Goal: Task Accomplishment & Management: Manage account settings

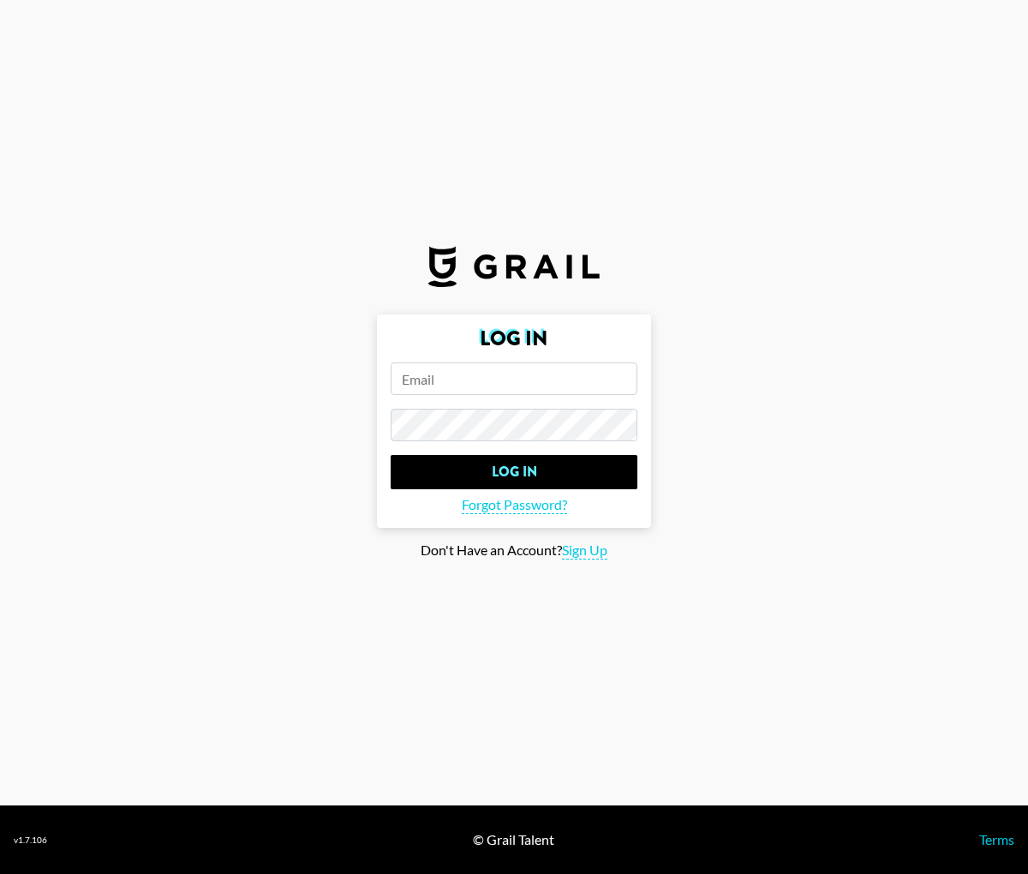
click at [481, 379] on input "email" at bounding box center [514, 379] width 247 height 33
type input "[EMAIL_ADDRESS][DOMAIN_NAME]"
click at [391, 455] on input "Log In" at bounding box center [514, 472] width 247 height 34
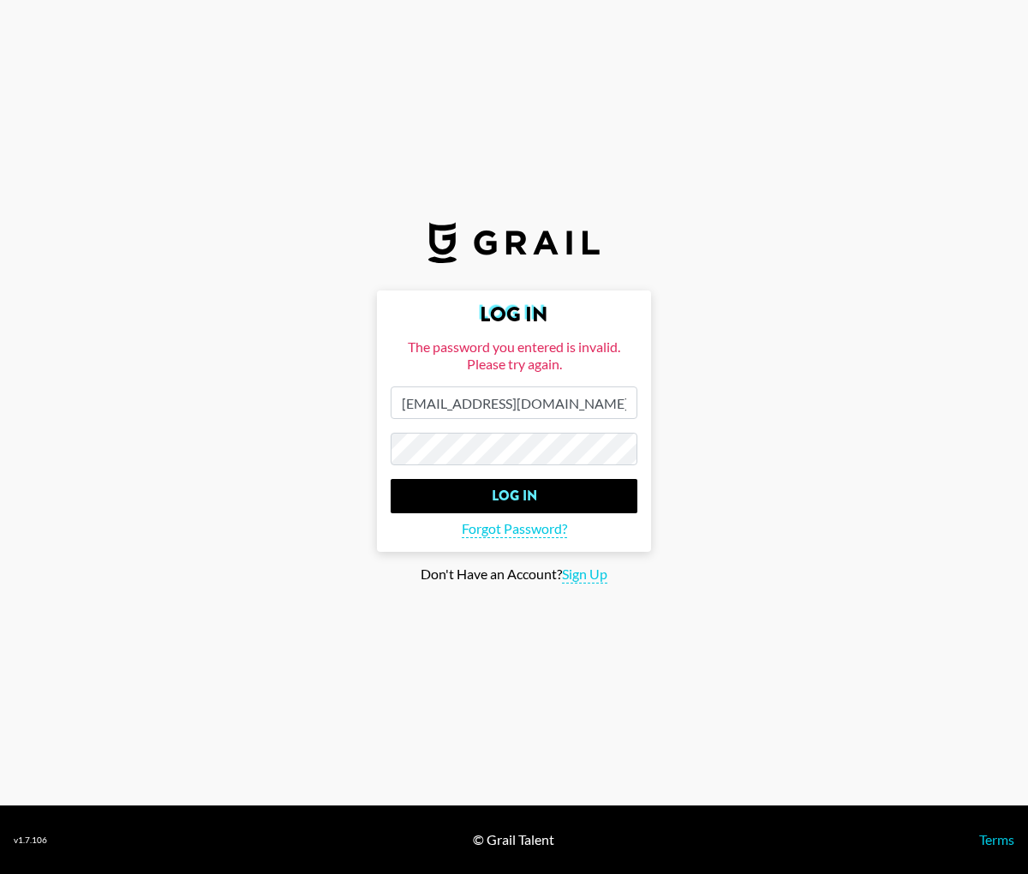
click at [391, 479] on input "Log In" at bounding box center [514, 496] width 247 height 34
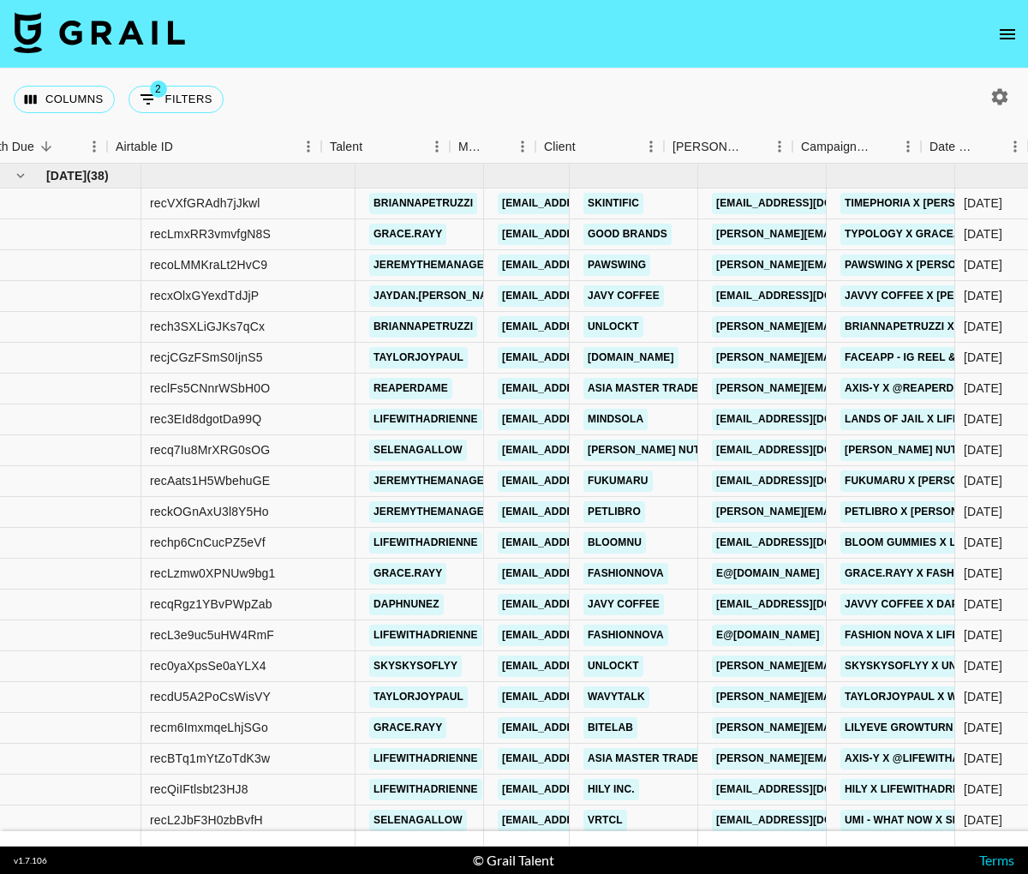
scroll to position [0, 62]
